Goal: Task Accomplishment & Management: Use online tool/utility

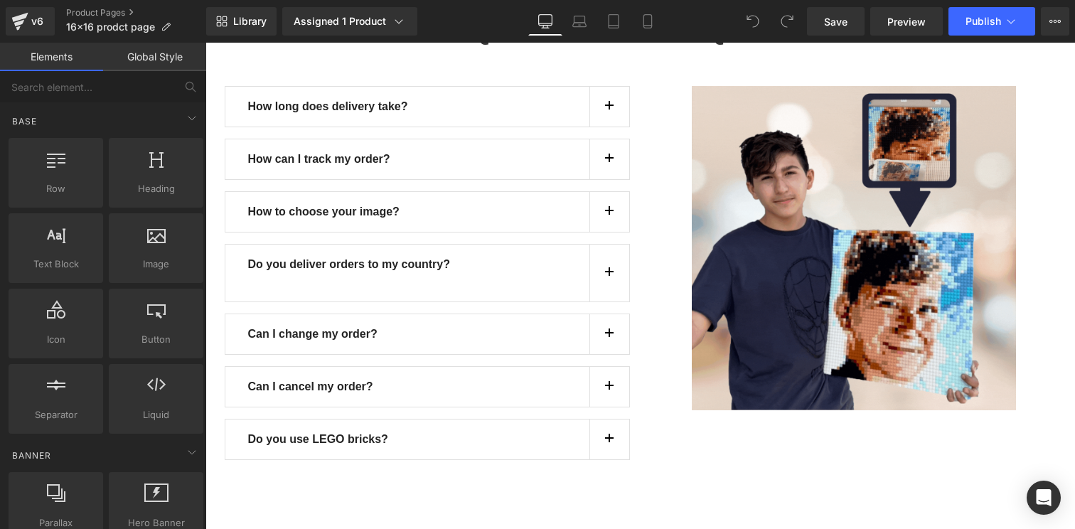
scroll to position [3061, 0]
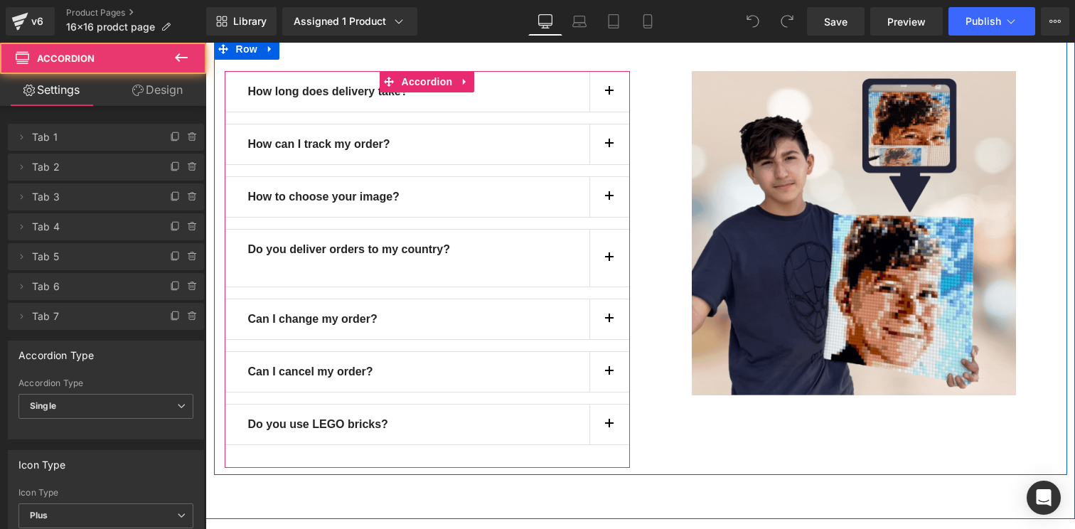
click at [563, 441] on div "Do you use LEGO bricks? Text Block" at bounding box center [427, 424] width 405 height 41
click at [583, 421] on div "Do you use LEGO bricks? Text Block" at bounding box center [427, 424] width 405 height 41
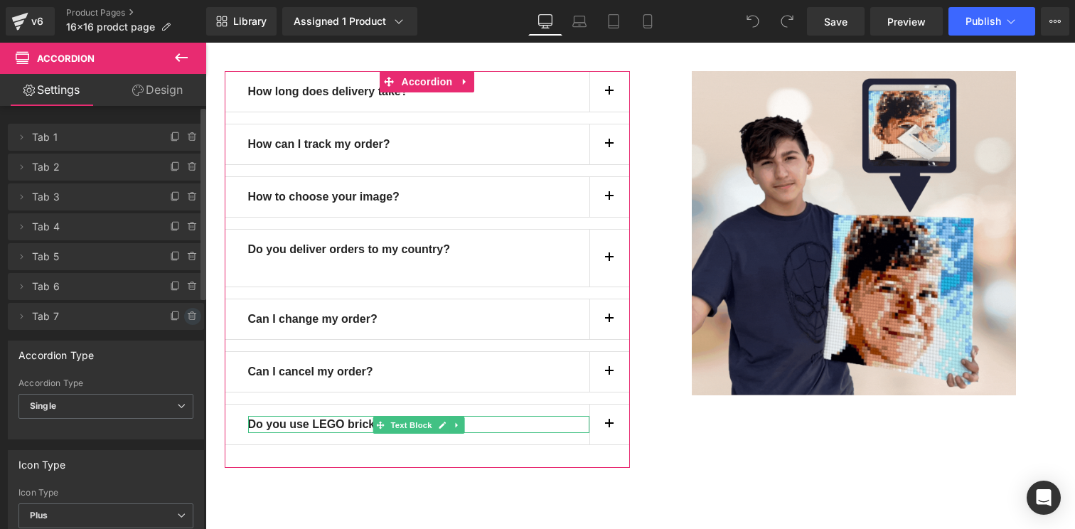
click at [187, 316] on icon at bounding box center [192, 316] width 11 height 11
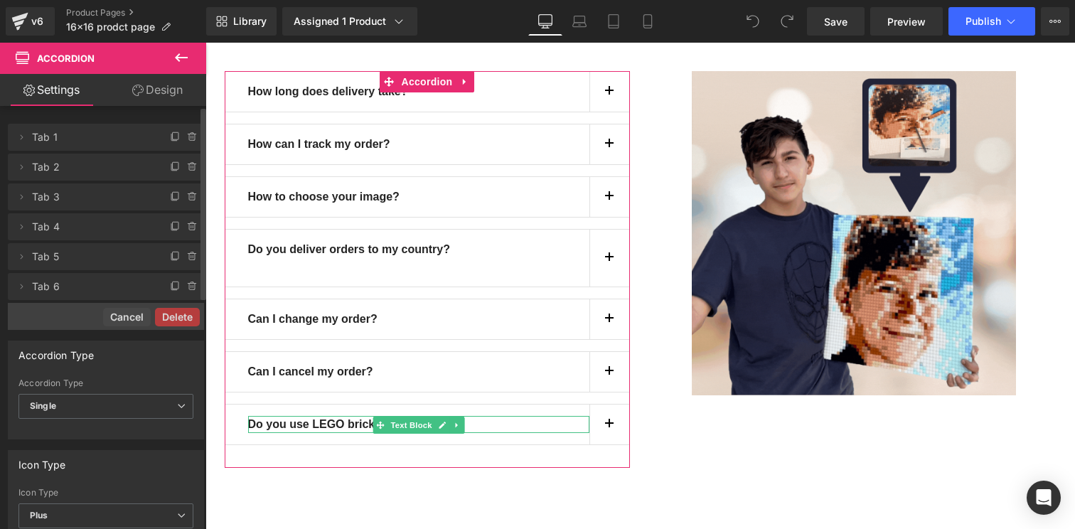
click at [186, 316] on button "Delete" at bounding box center [177, 317] width 45 height 18
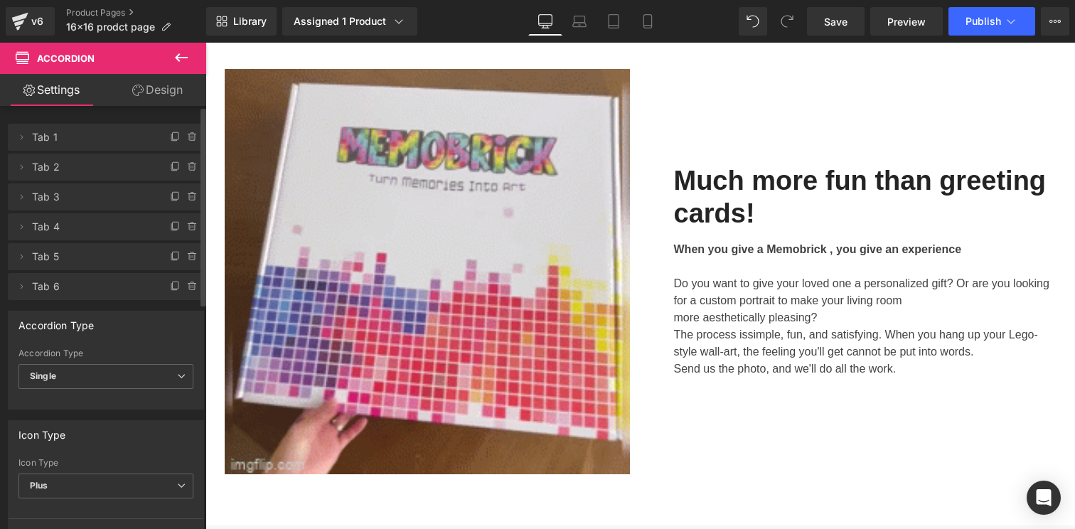
scroll to position [2064, 0]
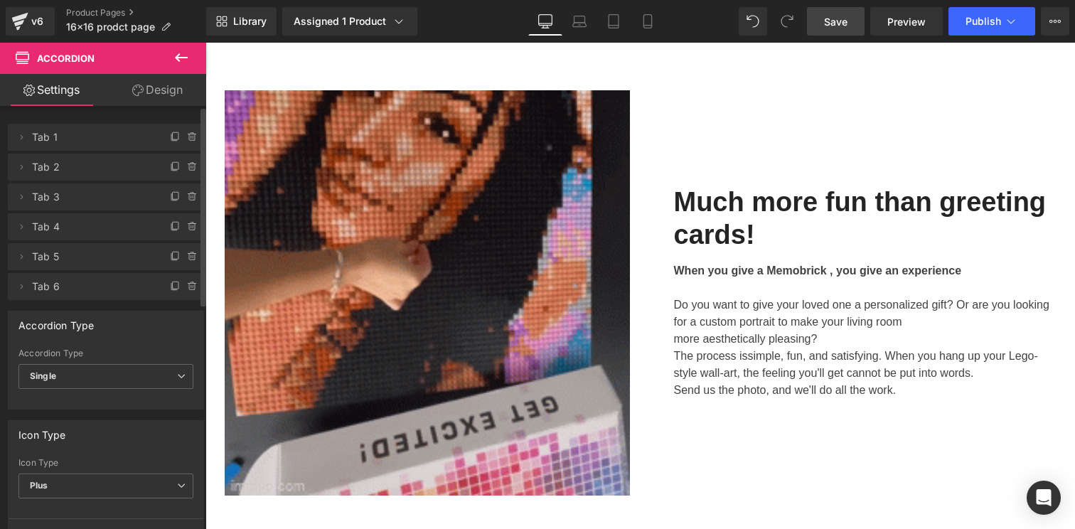
click at [839, 25] on span "Save" at bounding box center [835, 21] width 23 height 15
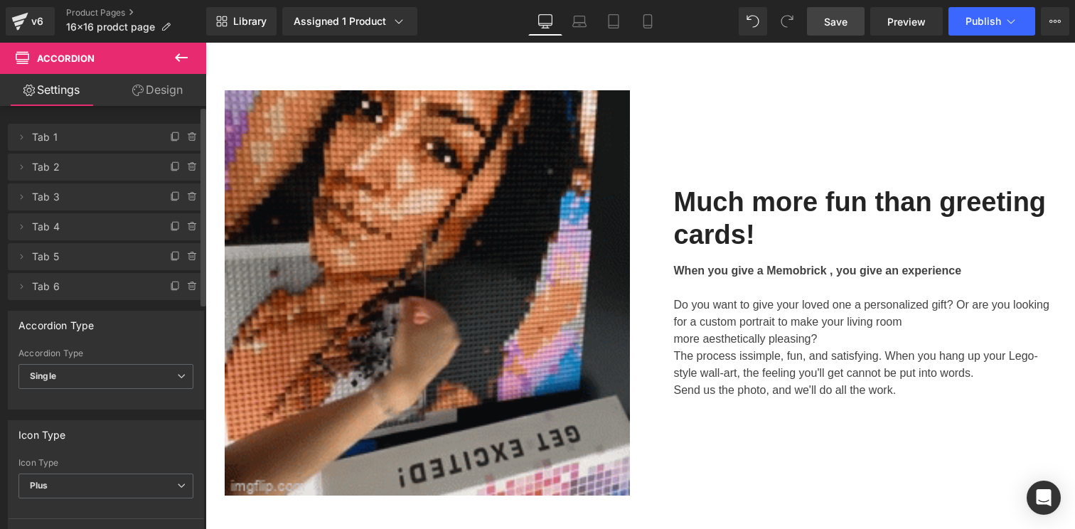
click at [841, 31] on link "Save" at bounding box center [836, 21] width 58 height 28
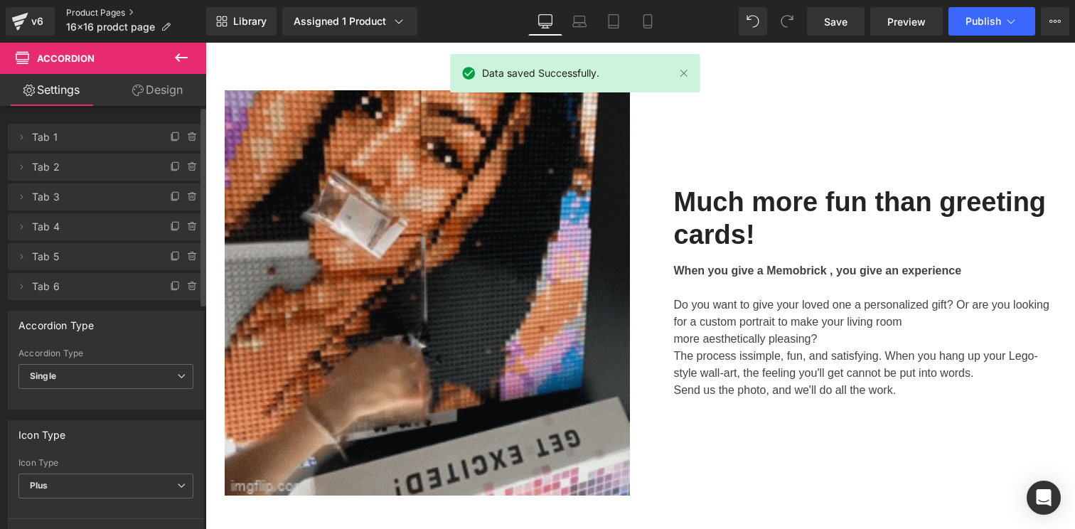
click at [95, 9] on link "Product Pages" at bounding box center [136, 12] width 140 height 11
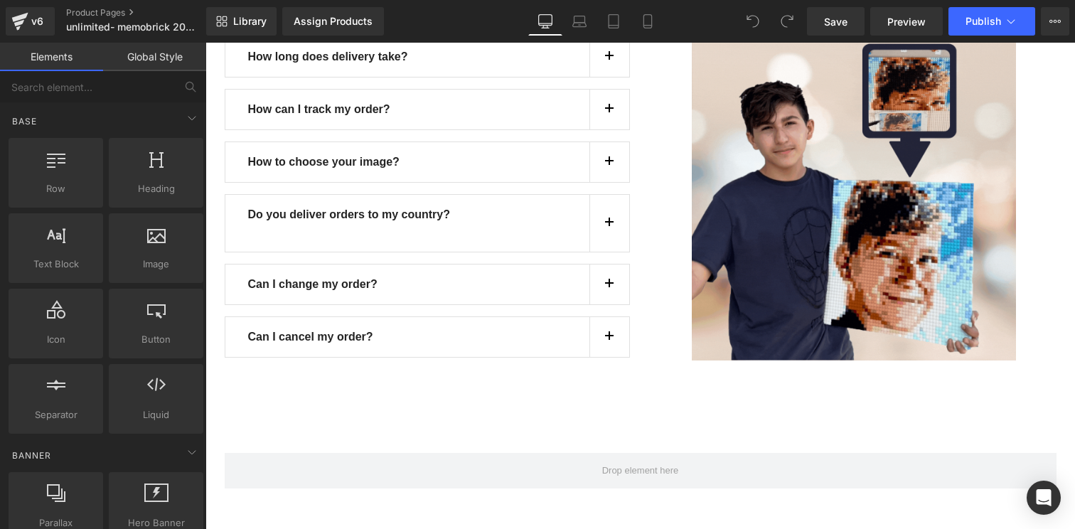
scroll to position [2025, 0]
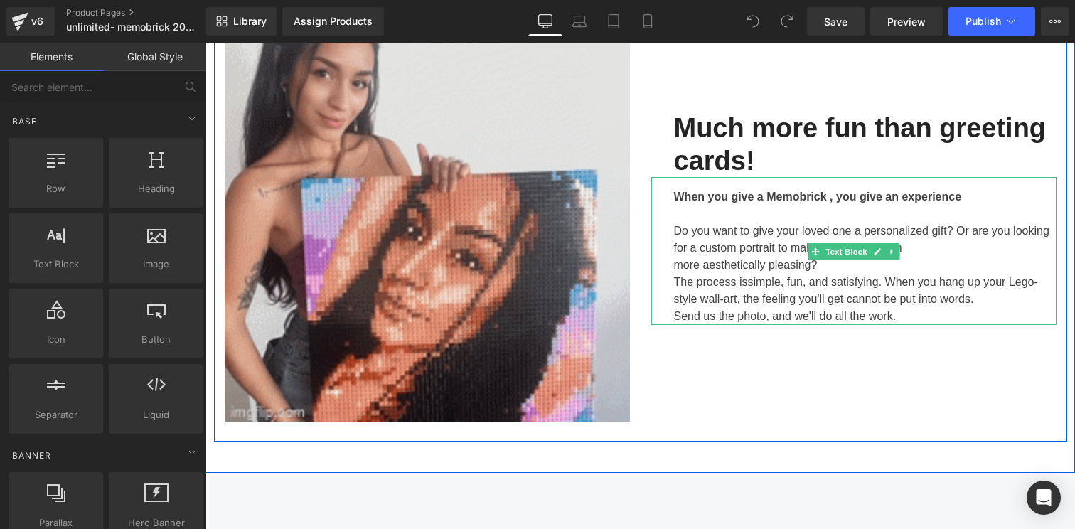
click at [1033, 290] on span "simple, fun, and satisfying. When you hang up your Lego-style wall-art, the fee…" at bounding box center [856, 290] width 364 height 29
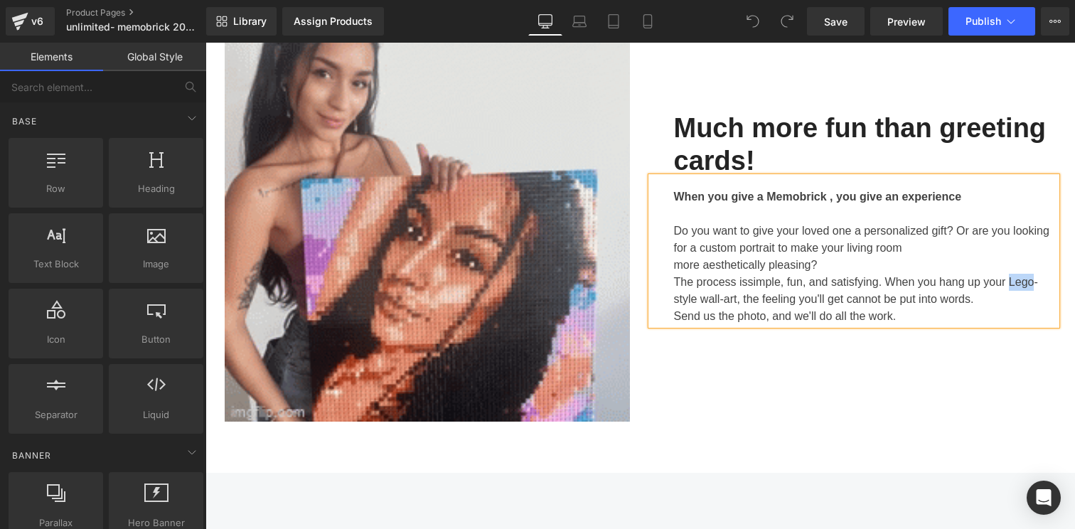
click at [1033, 290] on span "simple, fun, and satisfying. When you hang up your Lego-style wall-art, the fee…" at bounding box center [856, 290] width 364 height 29
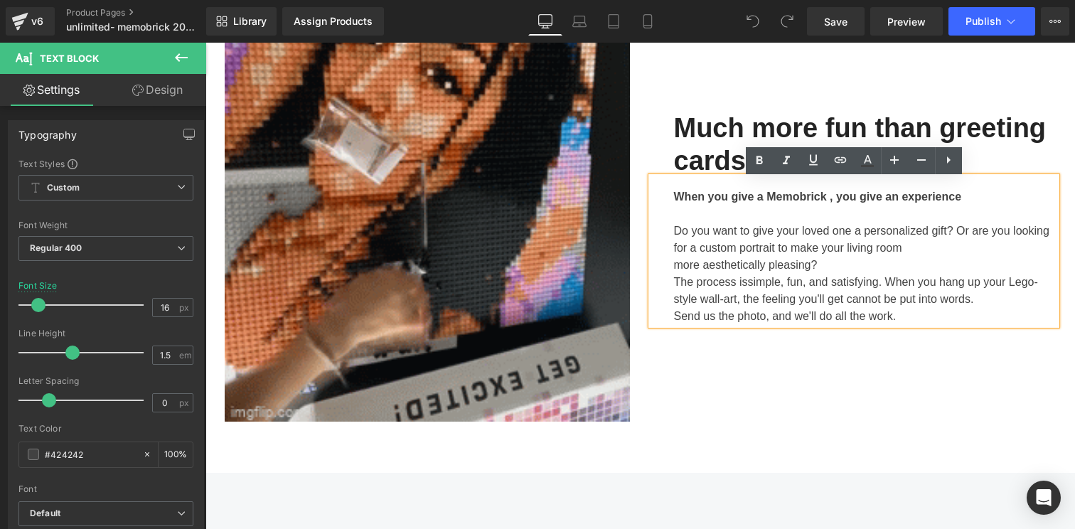
click at [1008, 278] on p "The process is simple, fun, and satisfying. When you hang up your Lego-style wa…" at bounding box center [865, 291] width 383 height 34
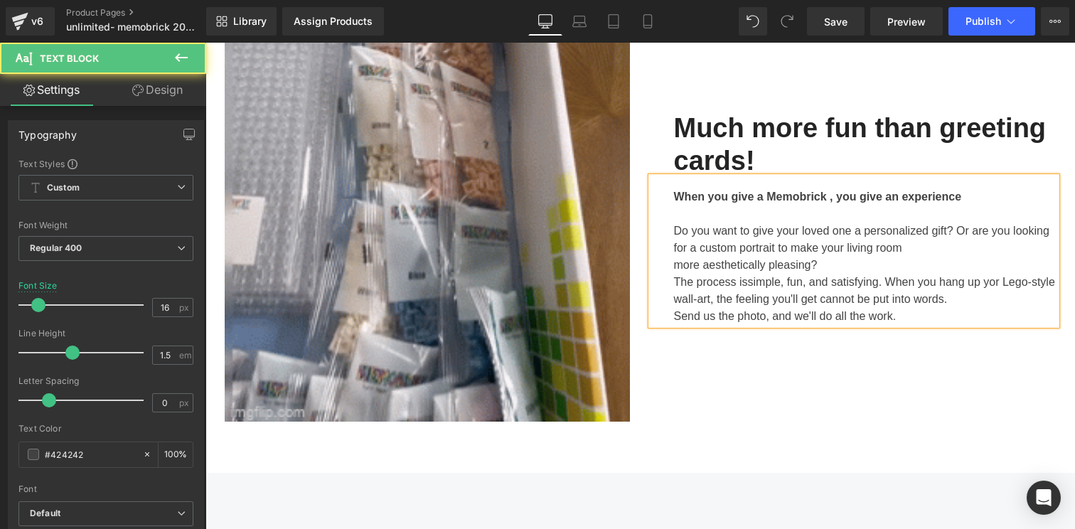
click at [1018, 281] on span "simple, fun, and satisfying. When you hang up yor Lego-style wall-art, the feel…" at bounding box center [864, 290] width 381 height 29
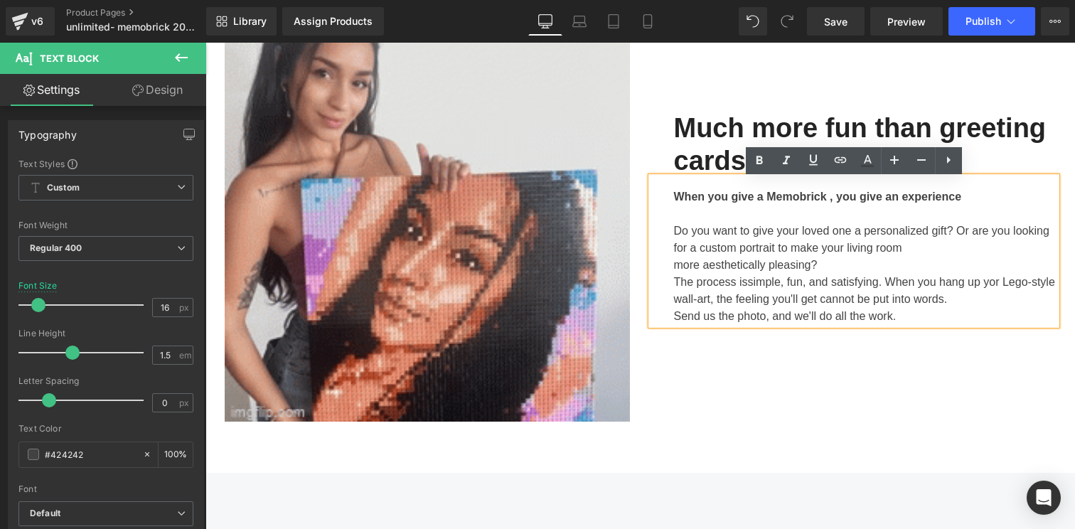
click at [669, 294] on div "When you give a Memobrick , you give an experience Do you want to give your lov…" at bounding box center [854, 251] width 405 height 148
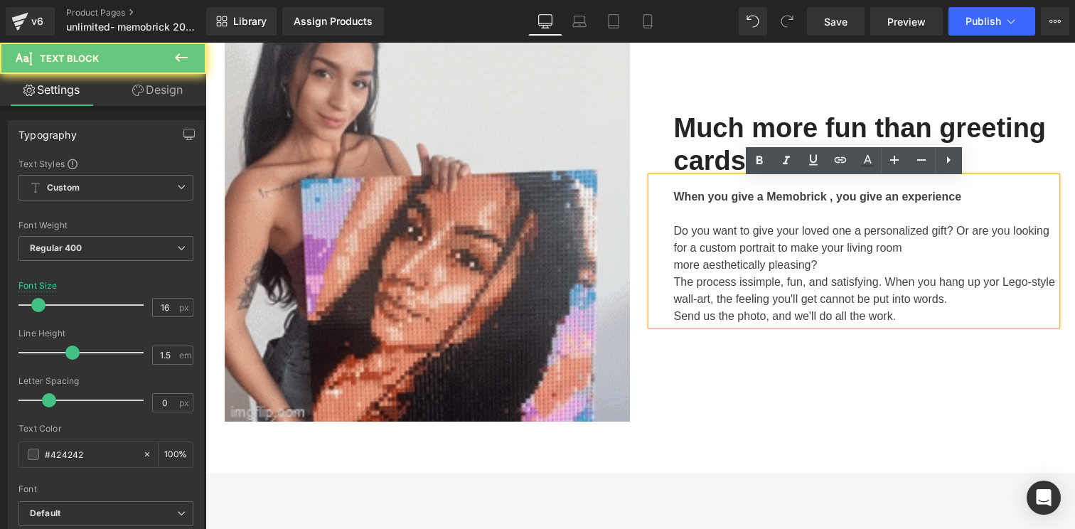
click at [670, 308] on div "When you give a Memobrick , you give an experience Do you want to give your lov…" at bounding box center [854, 251] width 405 height 148
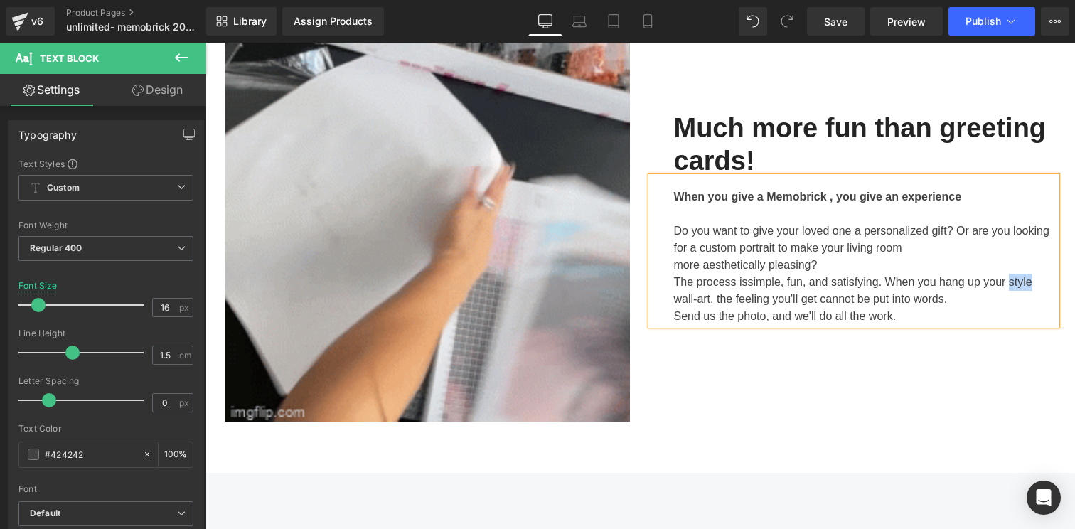
drag, startPoint x: 1038, startPoint y: 283, endPoint x: 1016, endPoint y: 287, distance: 22.5
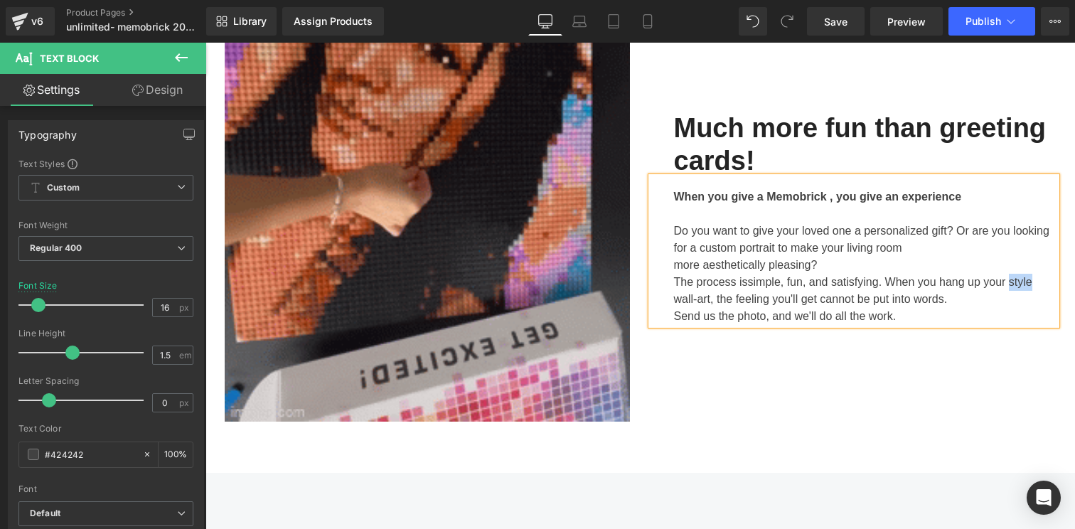
click at [1016, 287] on p "The process is simple, fun, and satisfying. When you hang up your style wall-ar…" at bounding box center [865, 291] width 383 height 34
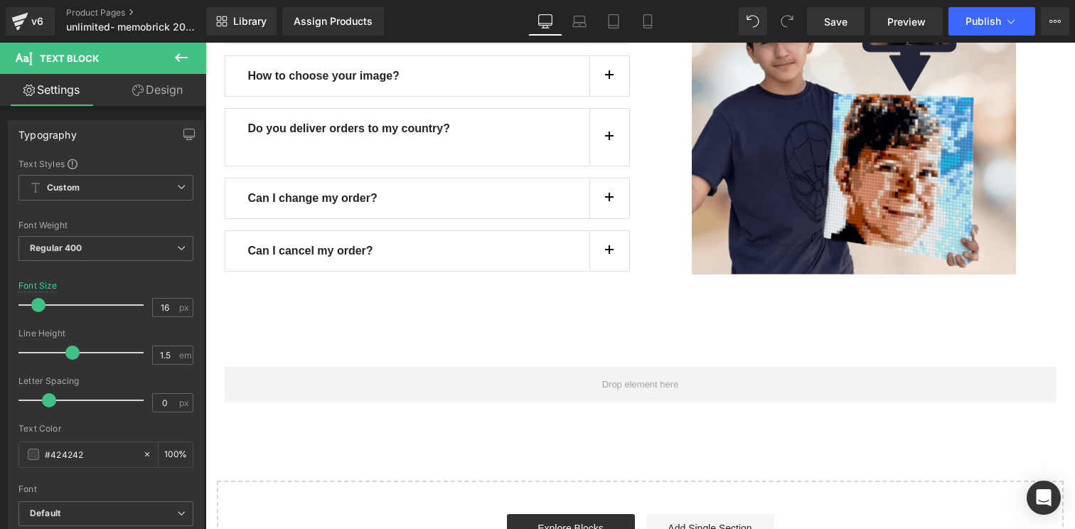
scroll to position [3007, 0]
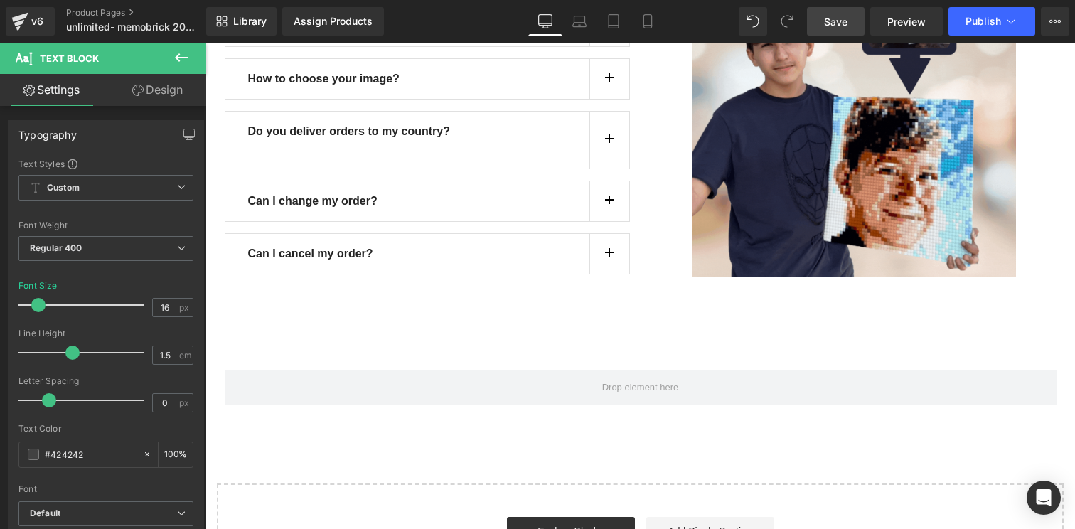
click at [846, 29] on link "Save" at bounding box center [836, 21] width 58 height 28
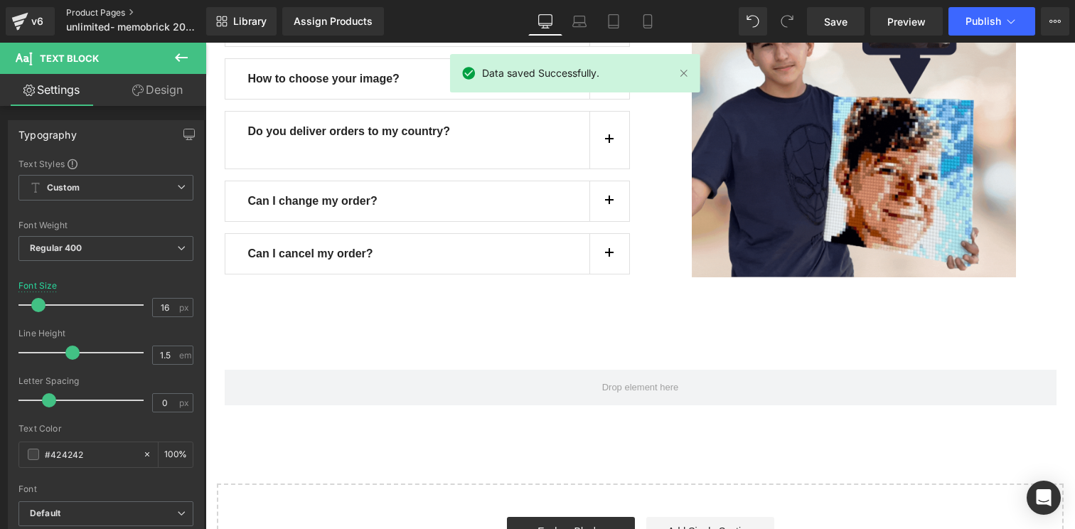
click at [81, 12] on link "Product Pages" at bounding box center [146, 12] width 160 height 11
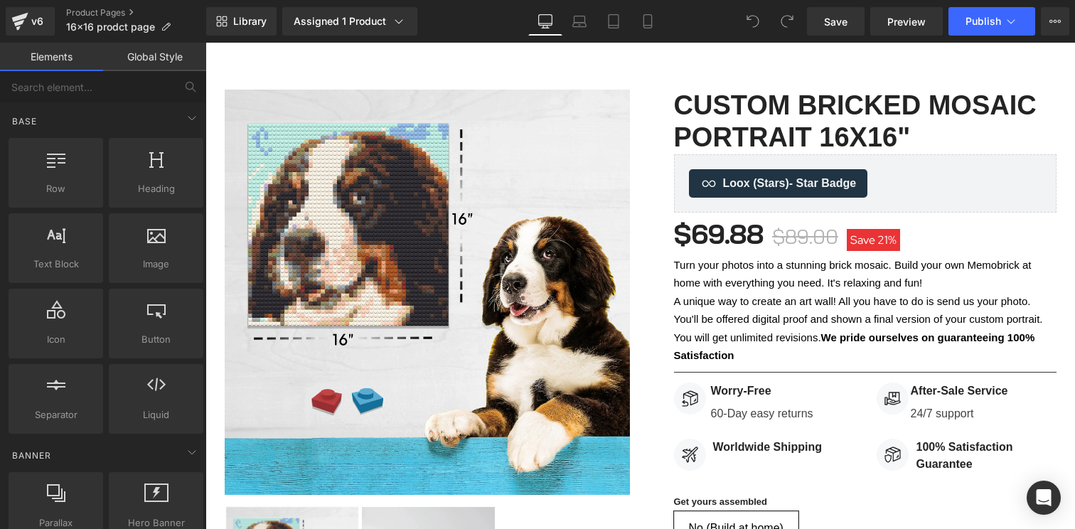
scroll to position [278, 0]
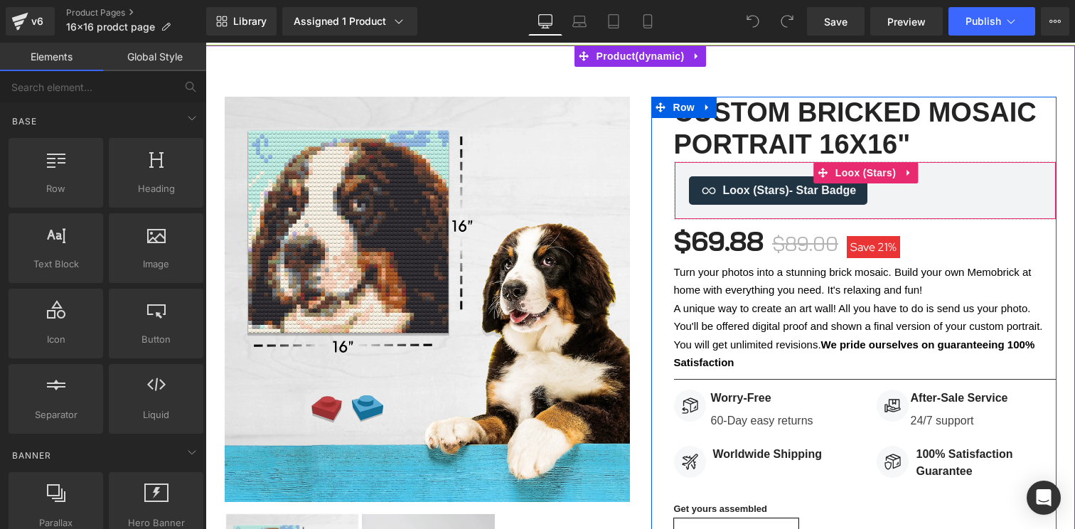
click at [728, 161] on div "Loox (Stars) - Star Badge Loox (Stars)" at bounding box center [865, 190] width 383 height 58
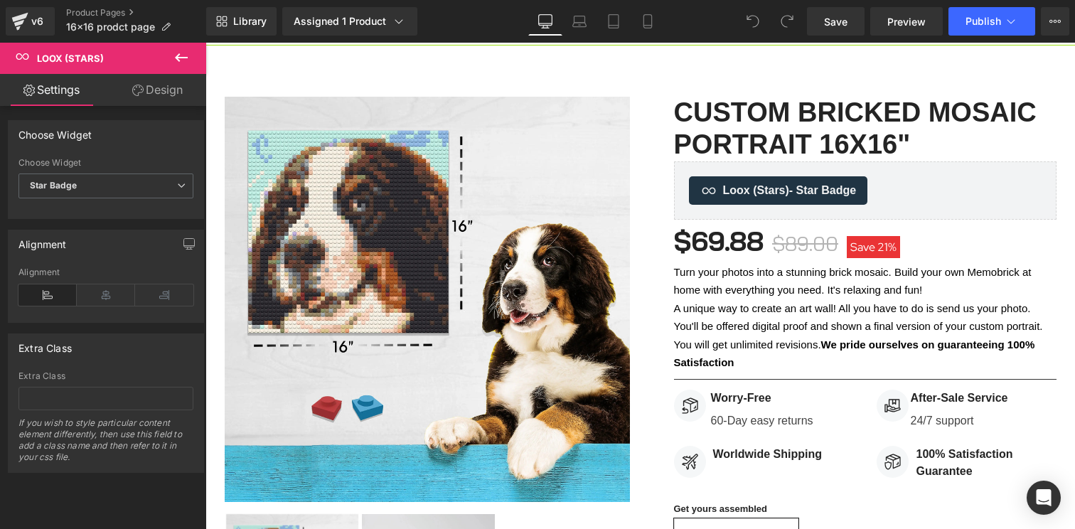
scroll to position [2139, 0]
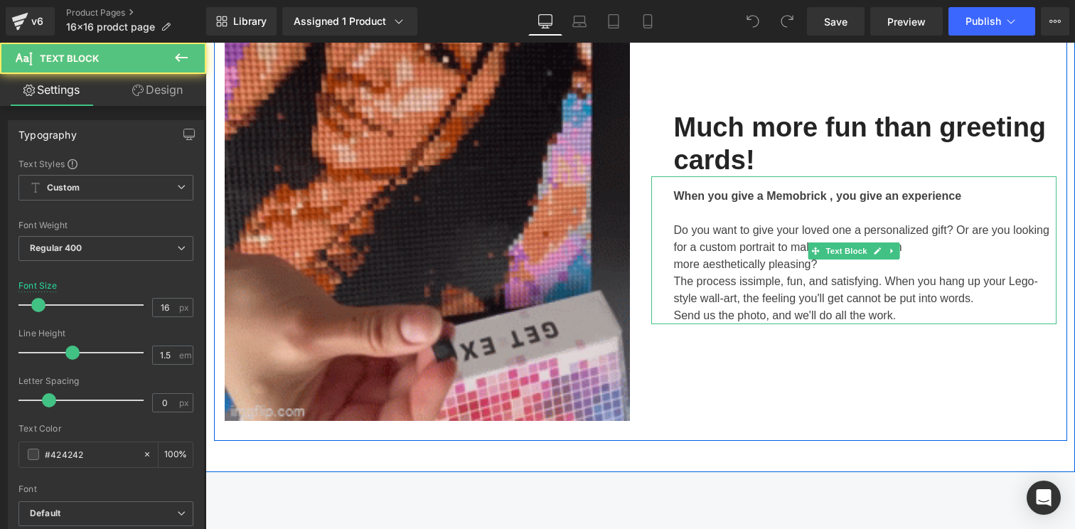
click at [1016, 289] on span "simple, fun, and satisfying. When you hang up your Lego-style wall-art, the fee…" at bounding box center [856, 289] width 364 height 29
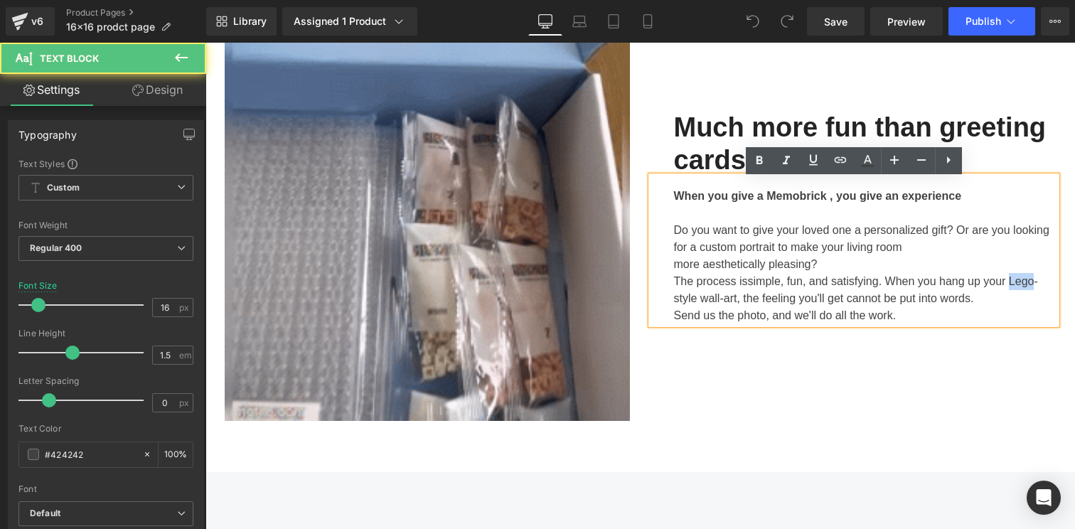
click at [1016, 289] on span "simple, fun, and satisfying. When you hang up your Lego-style wall-art, the fee…" at bounding box center [856, 289] width 364 height 29
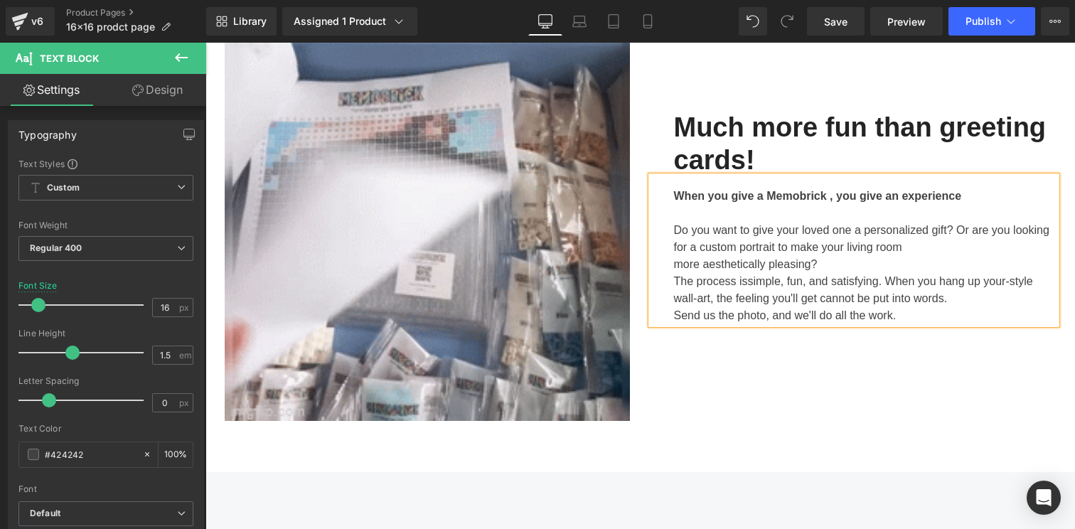
click at [1034, 286] on span "simple, fun, and satisfying. When you hang up your-style wall-art, the feeling …" at bounding box center [853, 289] width 359 height 29
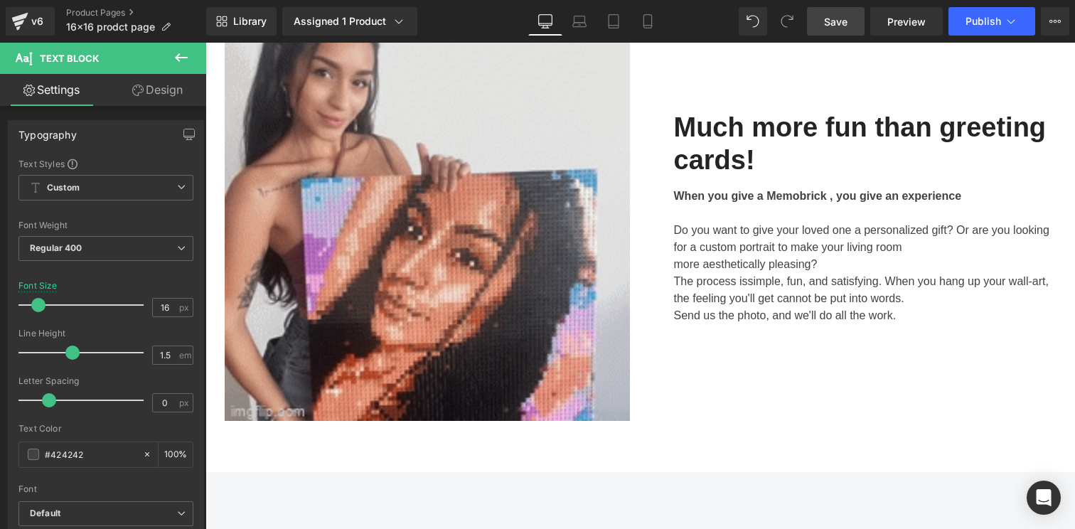
click at [829, 28] on span "Save" at bounding box center [835, 21] width 23 height 15
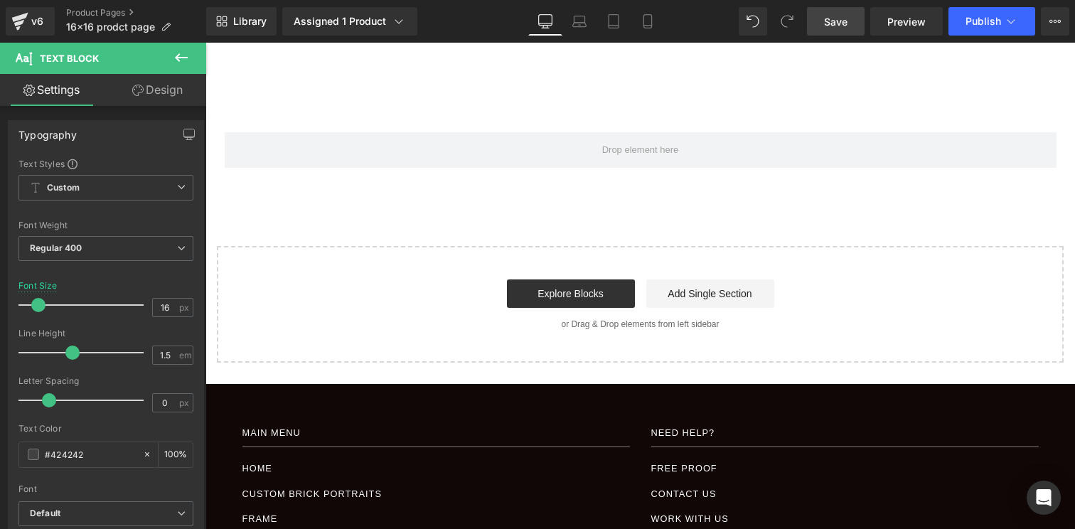
scroll to position [3234, 0]
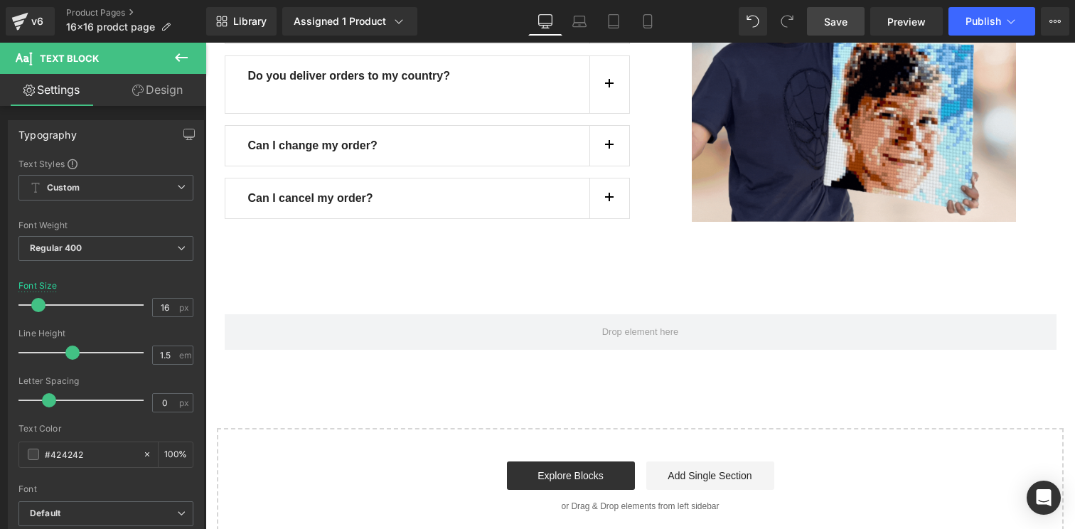
click at [844, 28] on span "Save" at bounding box center [835, 21] width 23 height 15
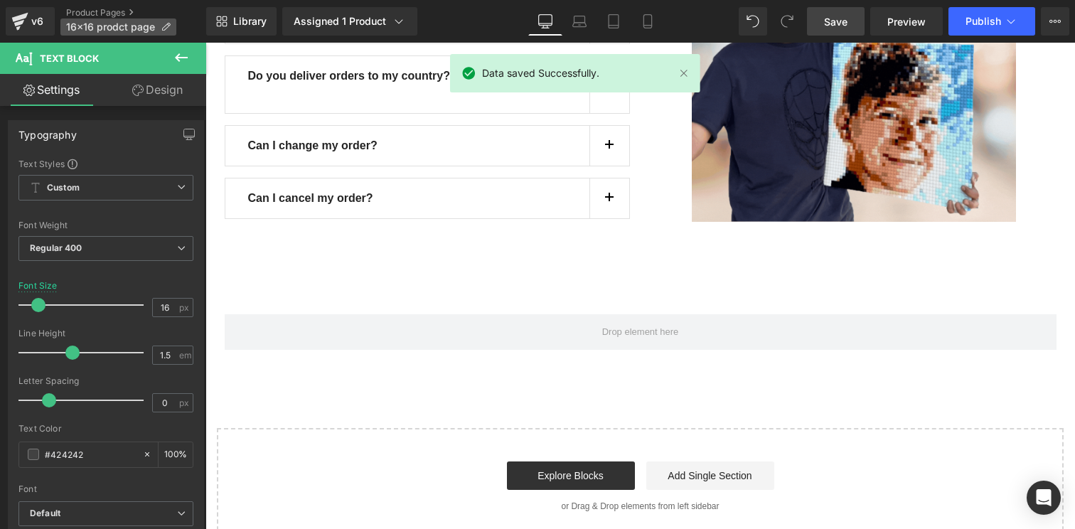
click at [123, 23] on span "16x16 prodct page" at bounding box center [110, 26] width 89 height 11
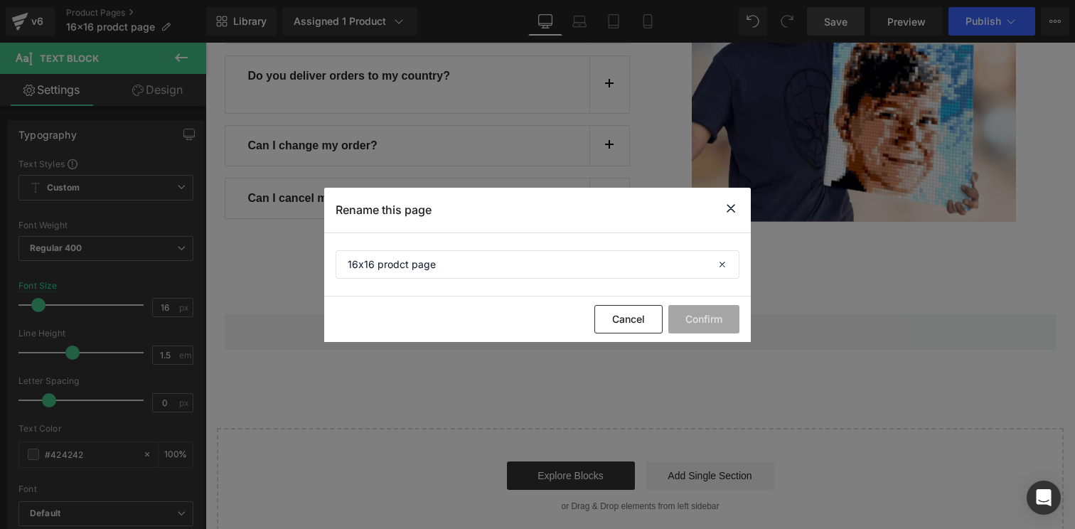
click at [735, 212] on icon at bounding box center [731, 209] width 17 height 18
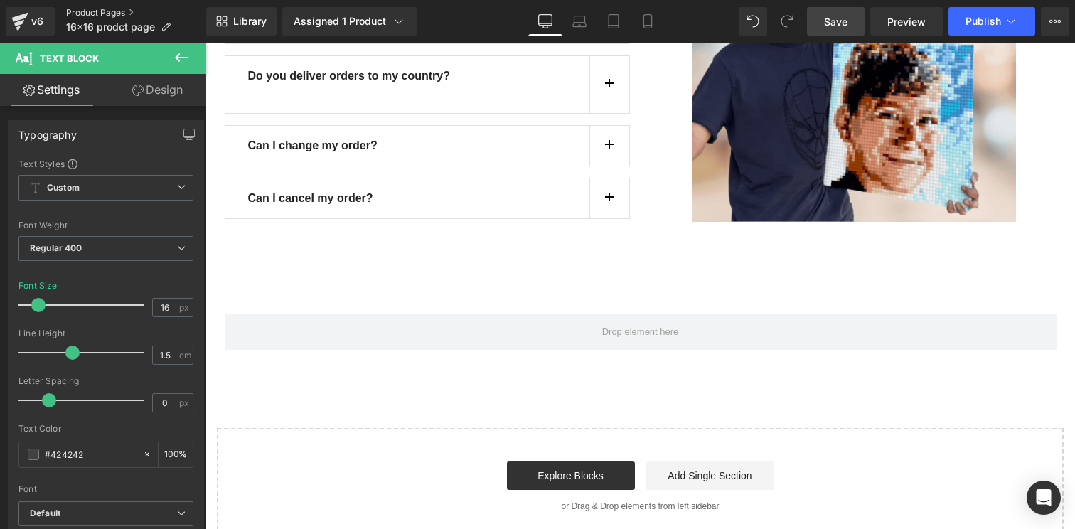
click at [123, 16] on link "Product Pages" at bounding box center [136, 12] width 140 height 11
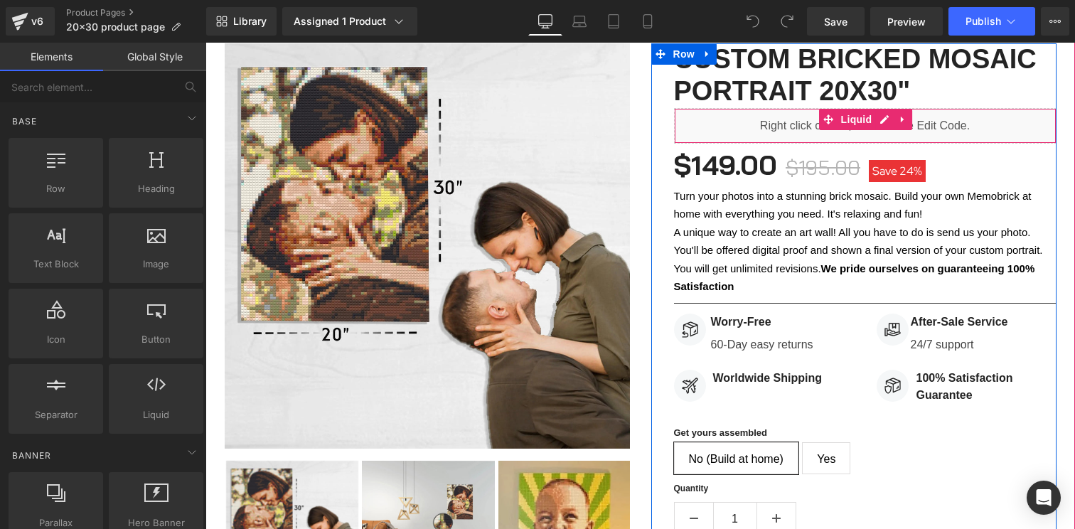
scroll to position [2161, 0]
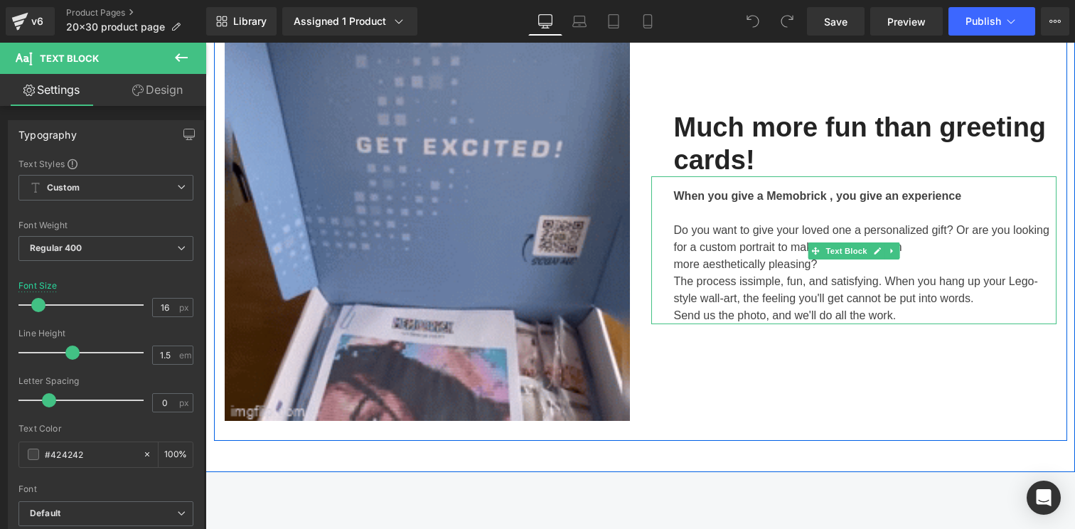
click at [995, 290] on span "simple, fun, and satisfying. When you hang up your Lego-style wall-art, the fee…" at bounding box center [856, 289] width 364 height 29
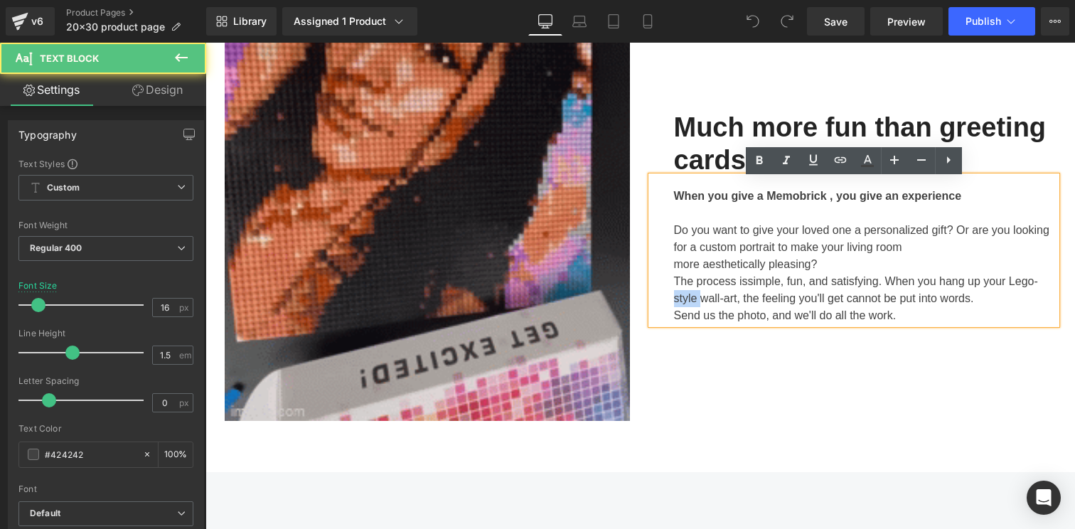
drag, startPoint x: 701, startPoint y: 301, endPoint x: 666, endPoint y: 298, distance: 34.3
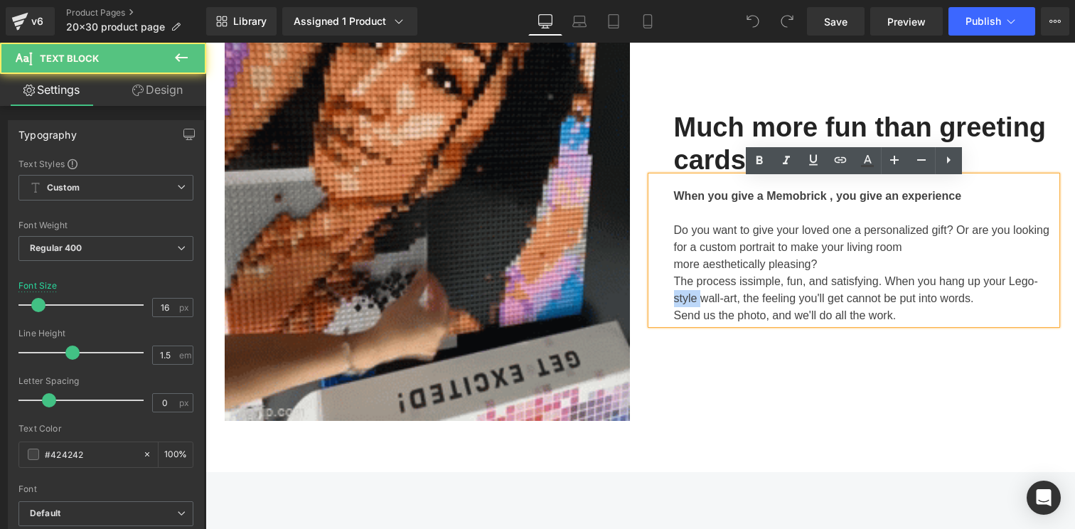
click at [666, 298] on div "When you give a Memobrick , you give an experience Do you want to give your lov…" at bounding box center [854, 250] width 405 height 148
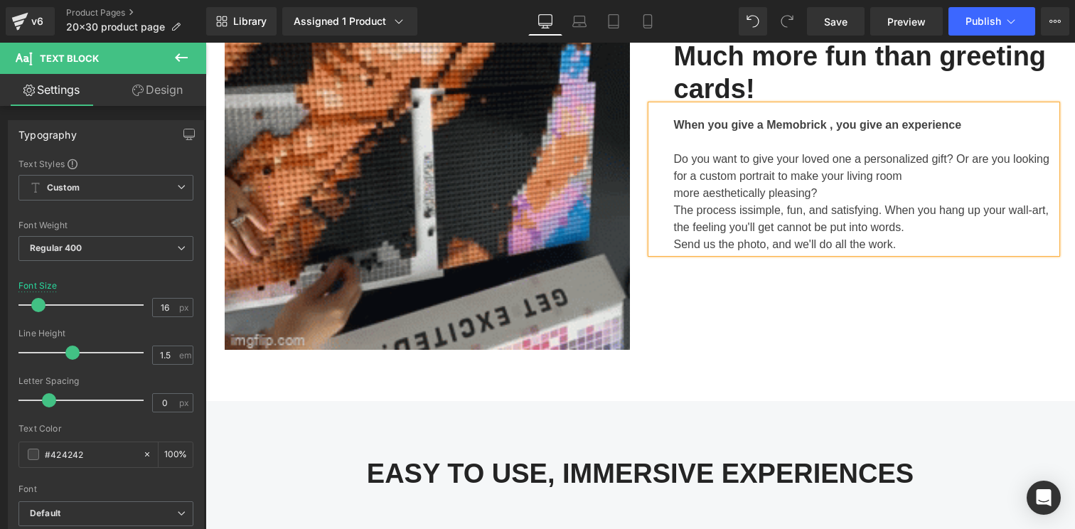
scroll to position [2243, 0]
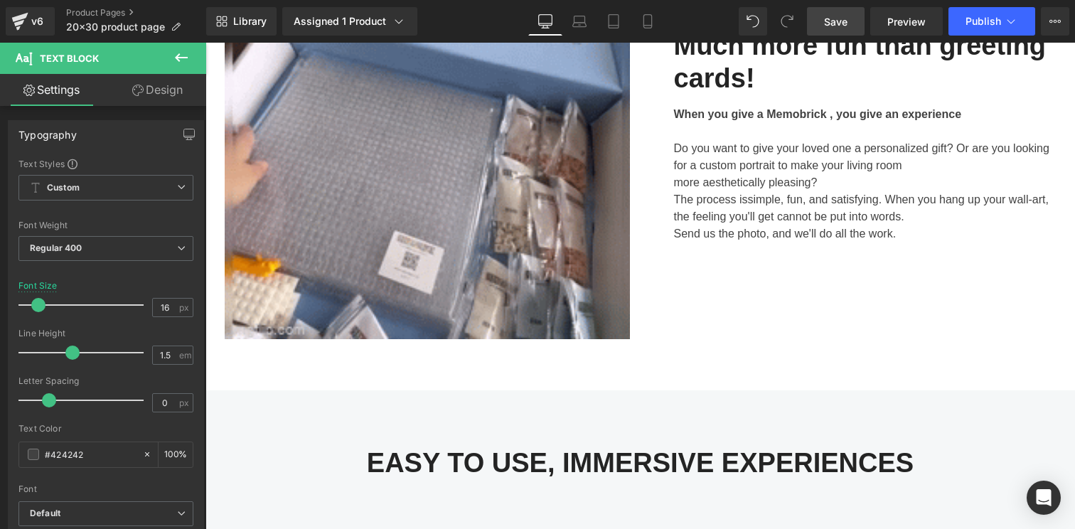
click at [844, 18] on span "Save" at bounding box center [835, 21] width 23 height 15
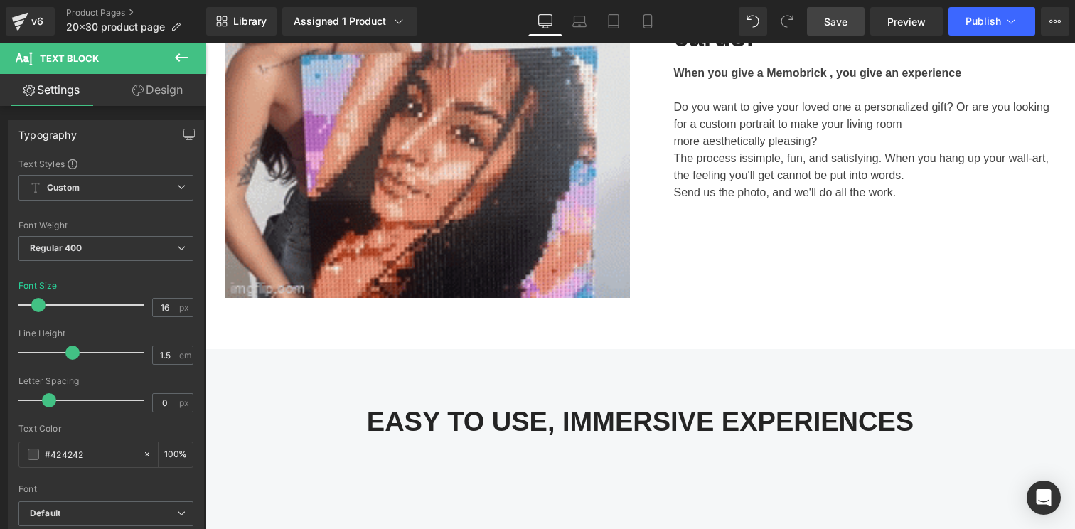
scroll to position [2144, 0]
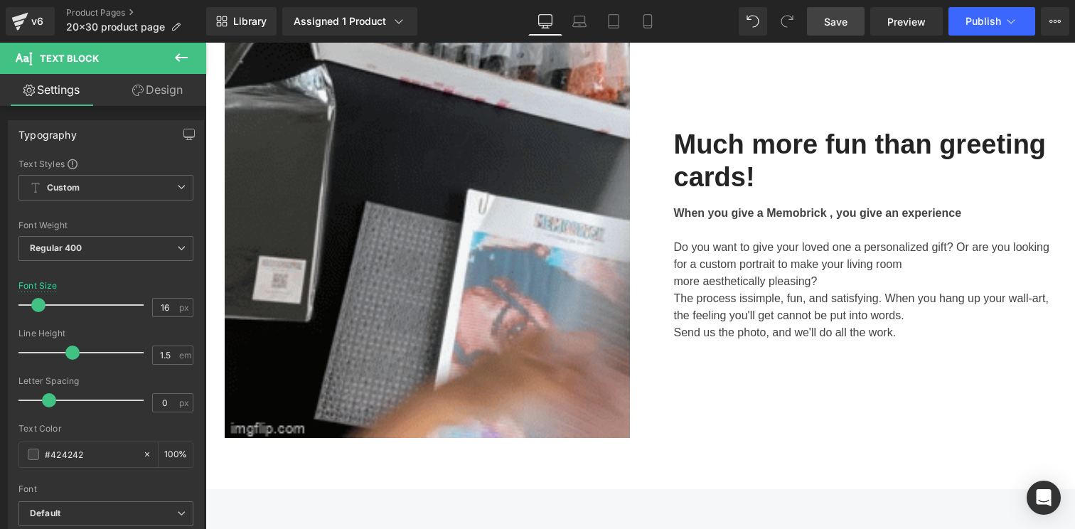
click at [839, 30] on link "Save" at bounding box center [836, 21] width 58 height 28
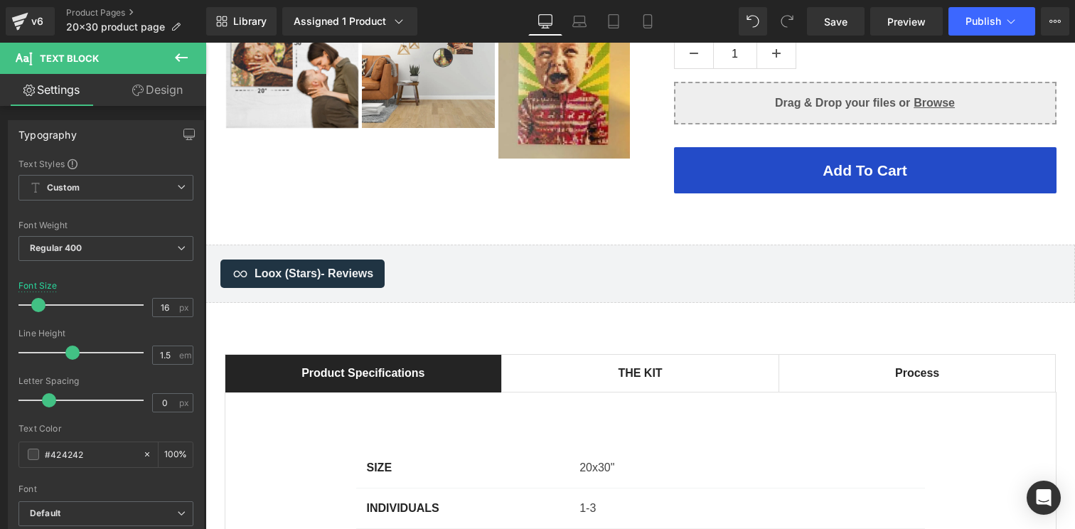
scroll to position [759, 0]
